Goal: Find specific page/section: Find specific page/section

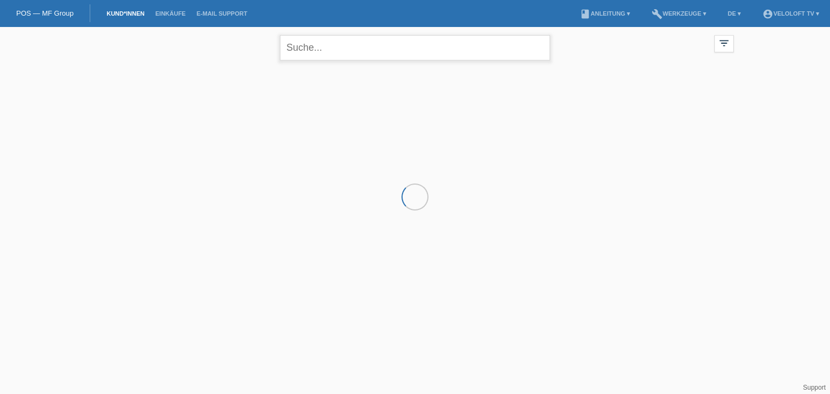
click at [428, 45] on input "text" at bounding box center [415, 47] width 270 height 25
paste input "[PERSON_NAME]"
click at [313, 50] on input "[PERSON_NAME]" at bounding box center [415, 47] width 270 height 25
type input "[PERSON_NAME]"
click at [392, 44] on input "[PERSON_NAME]" at bounding box center [415, 47] width 270 height 25
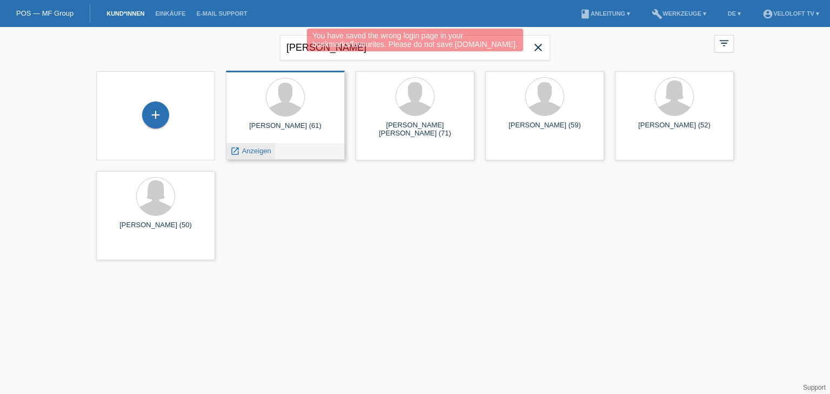
click at [264, 150] on span "Anzeigen" at bounding box center [256, 151] width 29 height 8
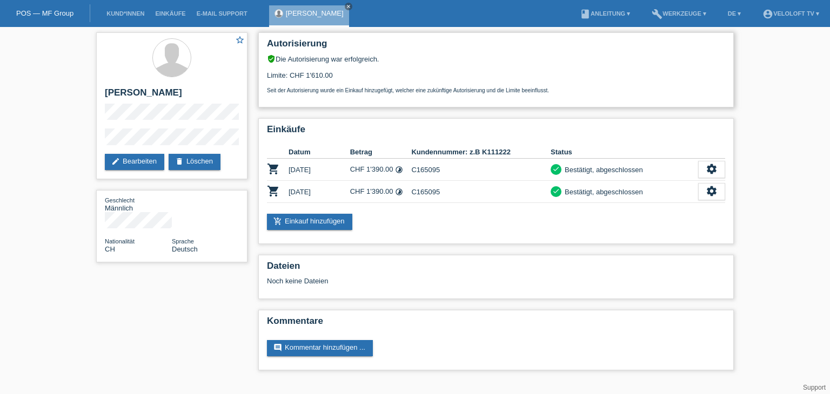
click at [614, 82] on div "Seit der Autorisierung wurde ein Einkauf hinzugefügt, welcher eine zukünftige A…" at bounding box center [496, 86] width 458 height 14
